Goal: Find specific page/section: Find specific page/section

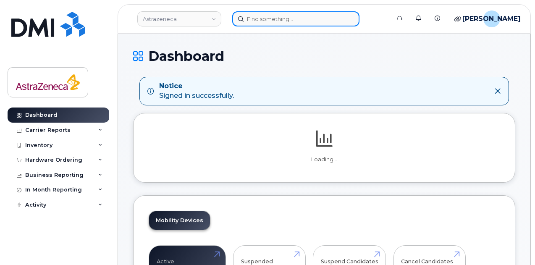
click at [252, 16] on input at bounding box center [295, 18] width 127 height 15
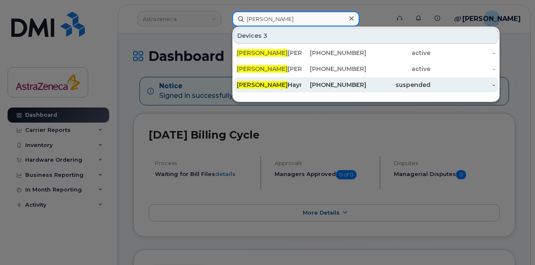
drag, startPoint x: 262, startPoint y: 18, endPoint x: 298, endPoint y: 85, distance: 76.3
click at [298, 26] on div "[PERSON_NAME] 3 [PERSON_NAME] [PHONE_NUMBER] active - [PERSON_NAME] [PHONE_NUMB…" at bounding box center [308, 18] width 152 height 15
type input "danielle"
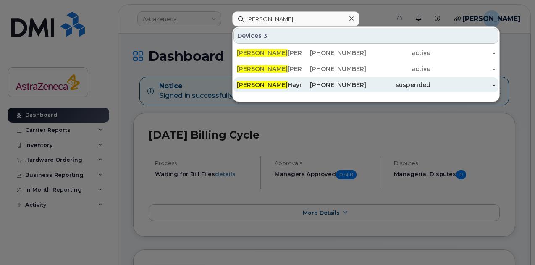
click at [302, 78] on div "Danielle Haymour" at bounding box center [334, 84] width 65 height 15
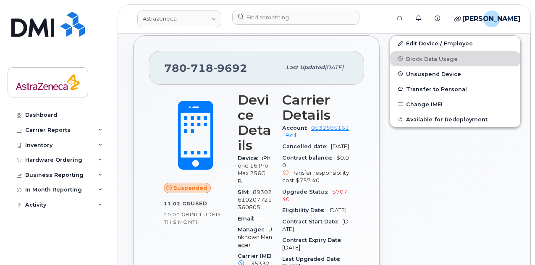
scroll to position [245, 0]
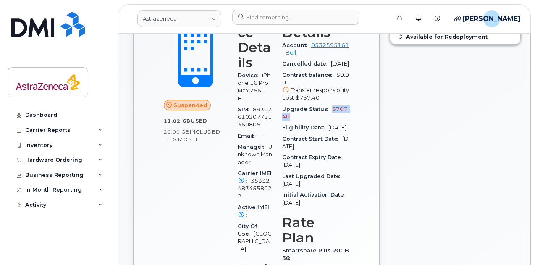
drag, startPoint x: 331, startPoint y: 114, endPoint x: 341, endPoint y: 121, distance: 12.1
click at [341, 121] on div "Upgrade Status $707.40" at bounding box center [315, 113] width 67 height 19
click at [330, 131] on span "May 08, 2027" at bounding box center [338, 127] width 18 height 6
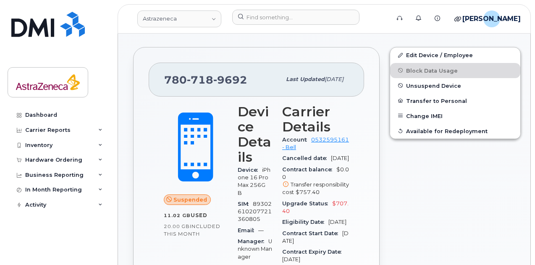
scroll to position [0, 0]
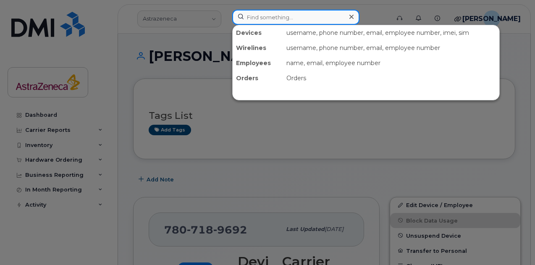
click at [283, 24] on input at bounding box center [295, 17] width 127 height 15
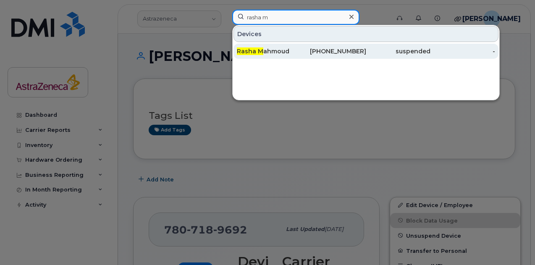
type input "rasha m"
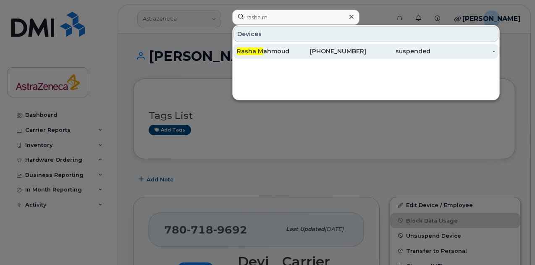
click at [253, 55] on div "Rasha M ahmoud" at bounding box center [269, 51] width 65 height 8
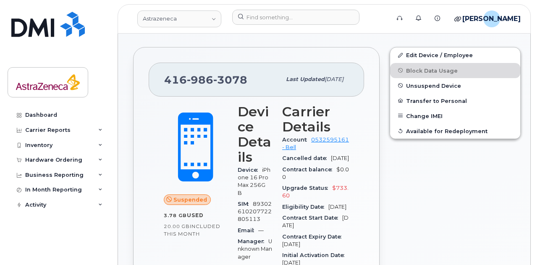
scroll to position [150, 0]
drag, startPoint x: 252, startPoint y: 82, endPoint x: 163, endPoint y: 78, distance: 89.2
click at [163, 78] on div "416 986 3078 Last updated Aug 21, 2025" at bounding box center [257, 80] width 216 height 34
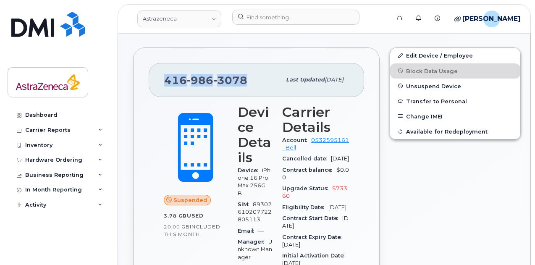
click at [163, 78] on div "416 986 3078 Last updated Aug 21, 2025" at bounding box center [257, 80] width 216 height 34
click at [289, 111] on h3 "Carrier Details" at bounding box center [315, 120] width 67 height 30
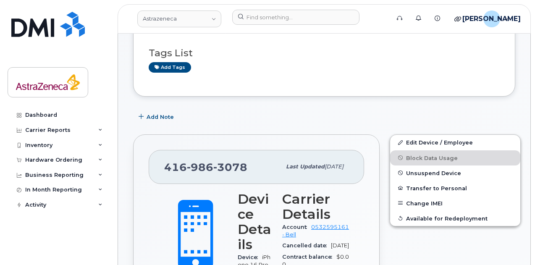
scroll to position [0, 0]
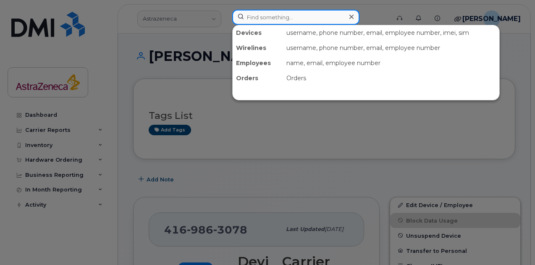
click at [268, 16] on input at bounding box center [295, 17] width 127 height 15
type input "f"
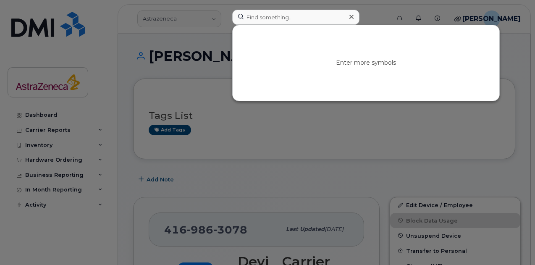
click at [168, 15] on div at bounding box center [267, 132] width 535 height 265
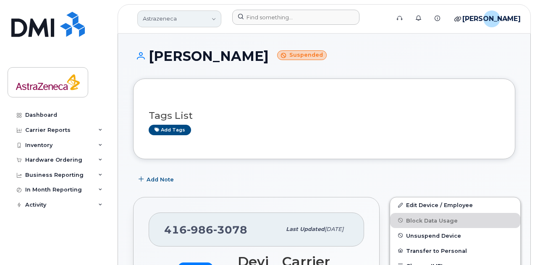
click at [198, 21] on link "Astrazeneca" at bounding box center [179, 19] width 84 height 17
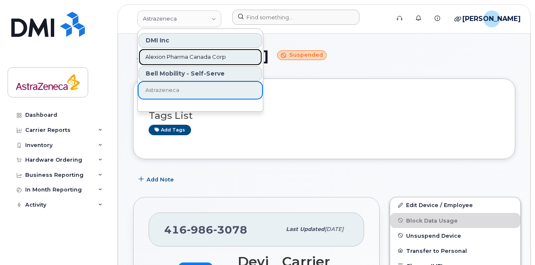
click at [178, 59] on span "Alexion Pharma Canada Corp" at bounding box center [185, 57] width 81 height 8
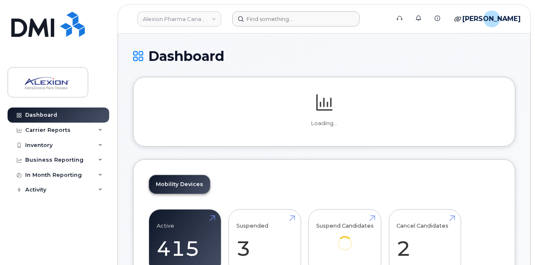
click at [264, 29] on header "Alexion Pharma Canada Corp Support Alerts Knowledge Base Quicklinks Suspend / C…" at bounding box center [325, 18] width 414 height 29
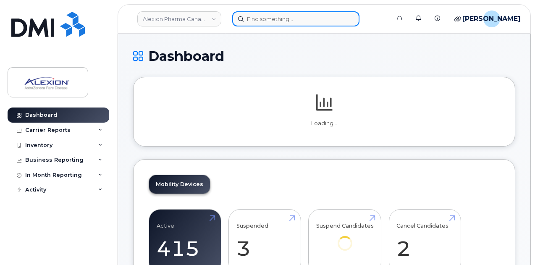
click at [266, 23] on input at bounding box center [295, 18] width 127 height 15
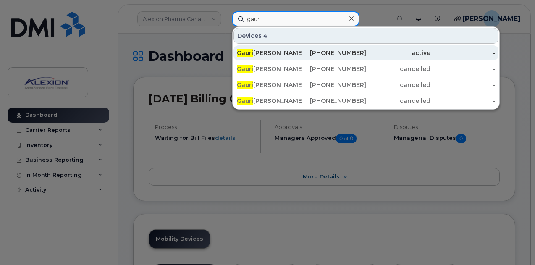
type input "gauri"
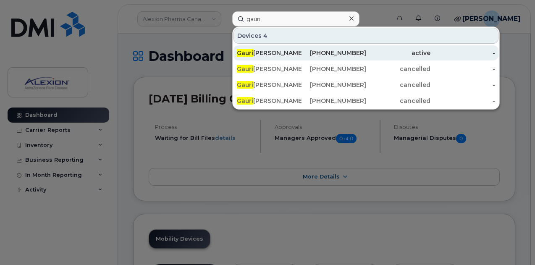
click at [308, 50] on div "437-421-6184" at bounding box center [334, 53] width 65 height 8
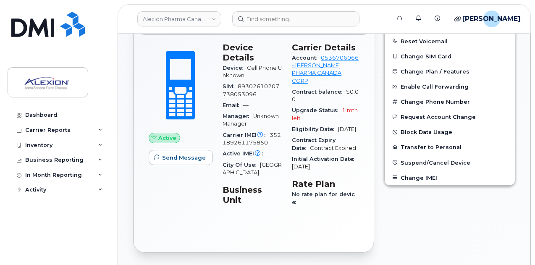
scroll to position [210, 0]
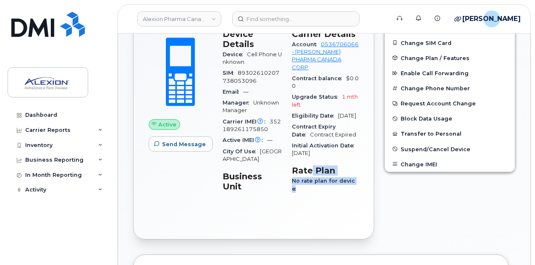
drag, startPoint x: 345, startPoint y: 202, endPoint x: 312, endPoint y: 172, distance: 45.2
click at [312, 172] on div "Carrier Details Account 0536706066 - [PERSON_NAME] PHARMA CANADA CORP Contract …" at bounding box center [325, 115] width 77 height 182
click at [313, 171] on div "Carrier Details Account 0536706066 - [PERSON_NAME] PHARMA CANADA CORP Contract …" at bounding box center [325, 115] width 77 height 182
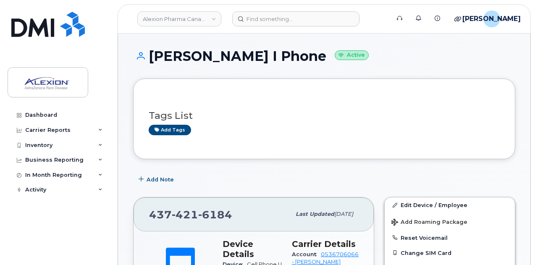
click at [234, 52] on h1 "[PERSON_NAME] I Phone Active" at bounding box center [324, 56] width 382 height 15
